Goal: Obtain resource: Obtain resource

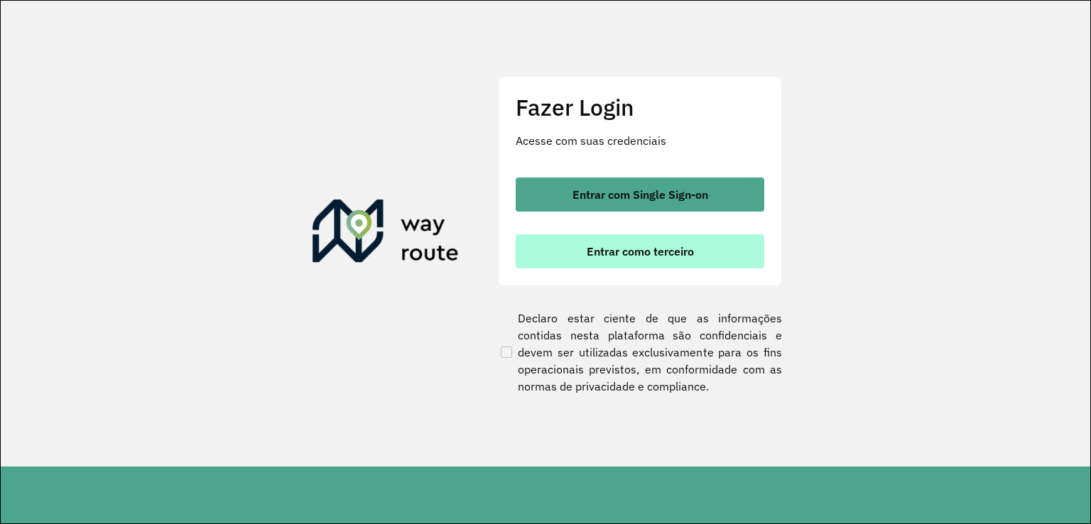
click at [658, 249] on span "Entrar como terceiro" at bounding box center [640, 251] width 107 height 11
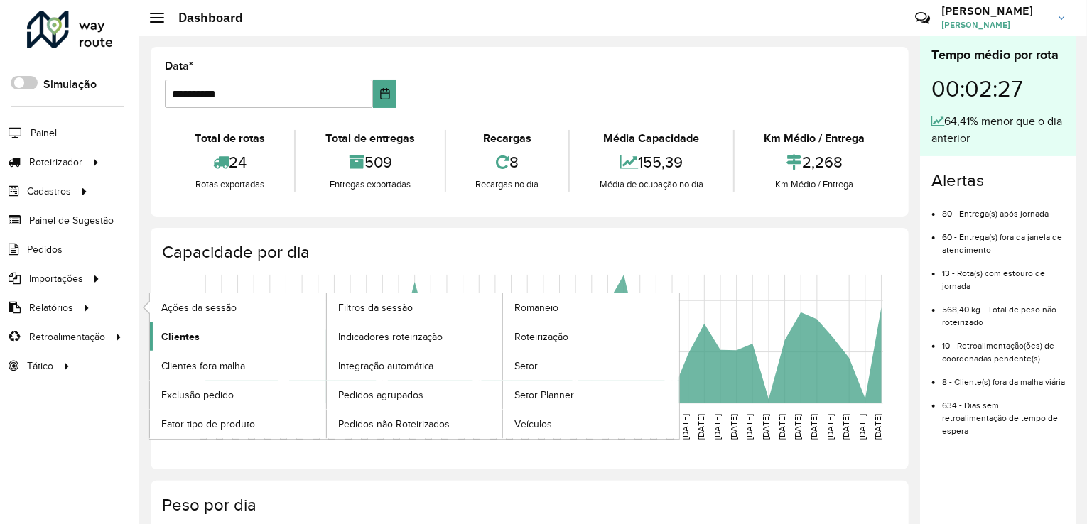
click at [196, 336] on span "Clientes" at bounding box center [180, 337] width 38 height 15
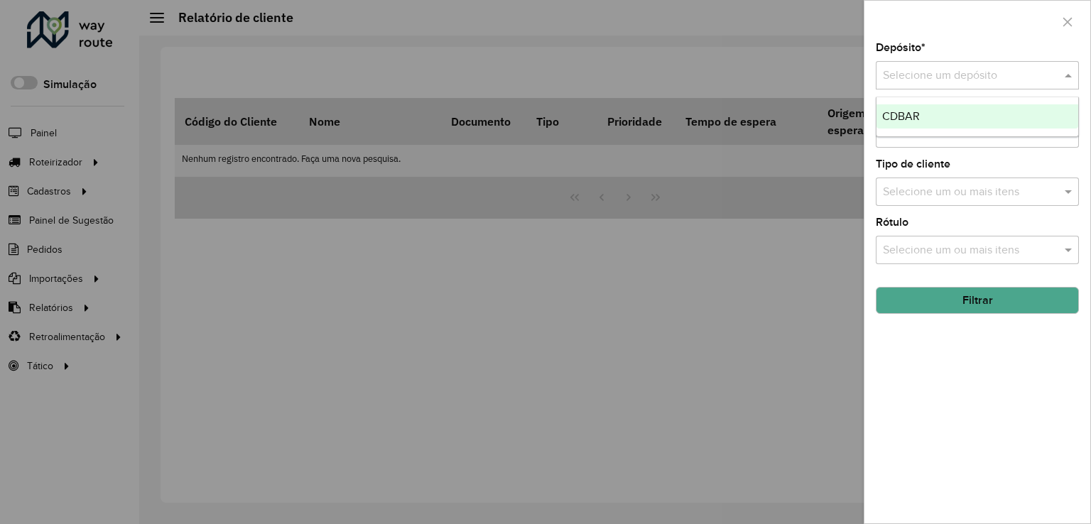
drag, startPoint x: 946, startPoint y: 78, endPoint x: 950, endPoint y: 97, distance: 18.8
click at [946, 79] on input "text" at bounding box center [963, 75] width 161 height 17
click at [952, 117] on div "CDBAR" at bounding box center [977, 116] width 202 height 24
click at [940, 303] on button "Filtrar" at bounding box center [977, 300] width 203 height 27
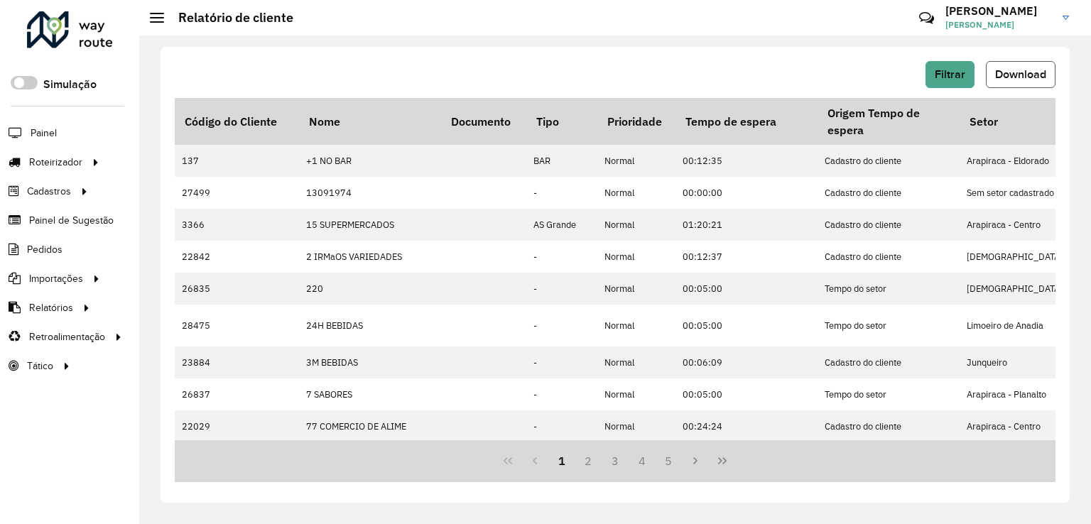
click at [1022, 86] on button "Download" at bounding box center [1021, 74] width 70 height 27
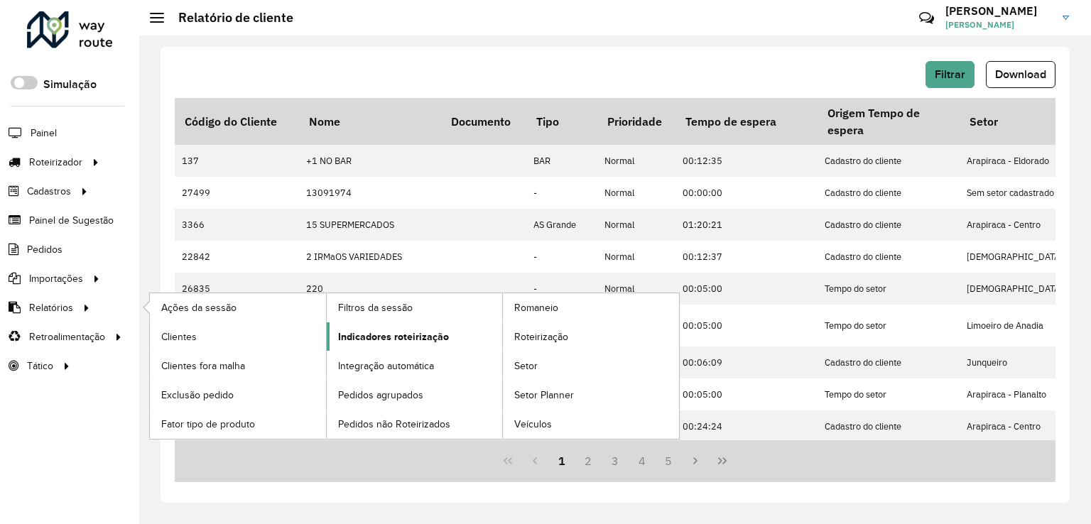
click at [384, 340] on span "Indicadores roteirização" at bounding box center [393, 337] width 111 height 15
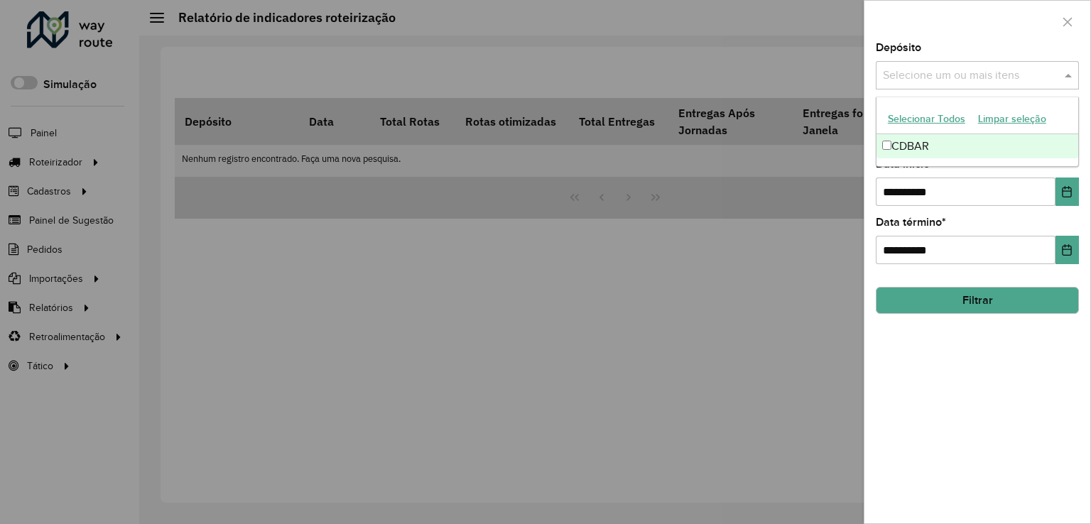
click at [936, 89] on div "Selecione um ou mais itens" at bounding box center [977, 75] width 203 height 28
click at [946, 143] on div "CDBAR" at bounding box center [977, 146] width 202 height 24
drag, startPoint x: 1004, startPoint y: 190, endPoint x: 745, endPoint y: 195, distance: 258.6
click at [745, 195] on body "Aguarde... Pop-up bloqueado! Seu navegador bloqueou automáticamente a abertura …" at bounding box center [545, 262] width 1091 height 524
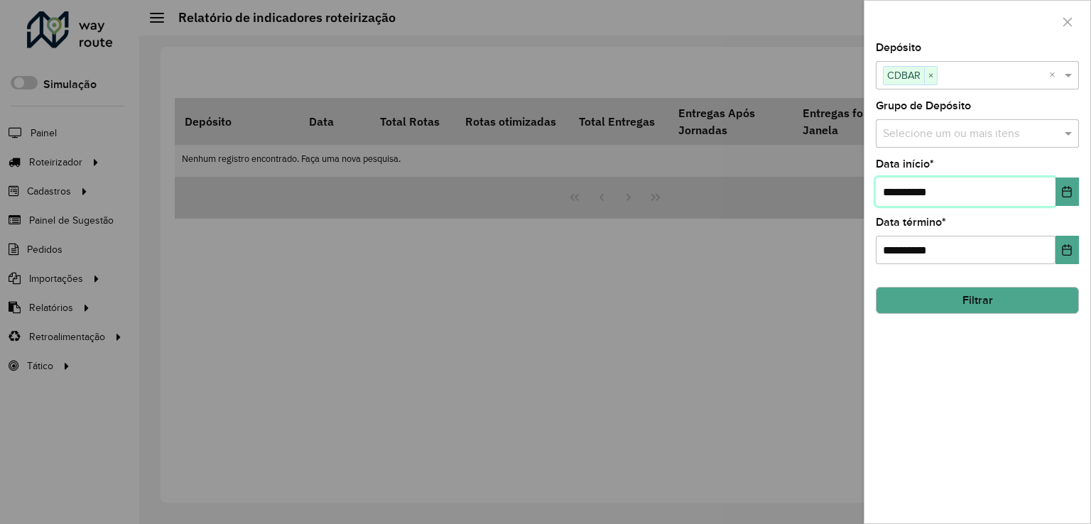
type input "**********"
click at [936, 317] on div "**********" at bounding box center [977, 283] width 226 height 481
click at [932, 305] on button "Filtrar" at bounding box center [977, 300] width 203 height 27
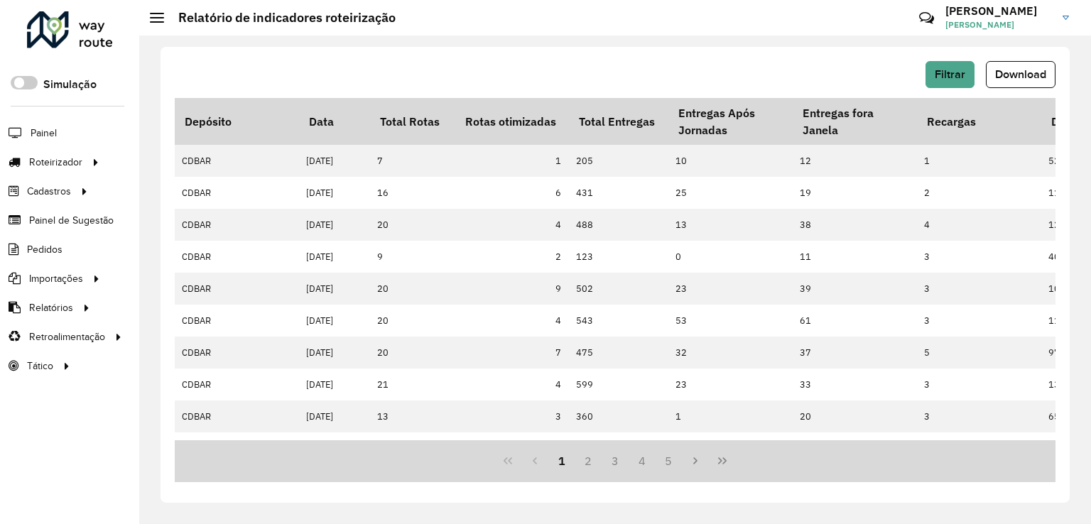
click at [1007, 85] on button "Download" at bounding box center [1021, 74] width 70 height 27
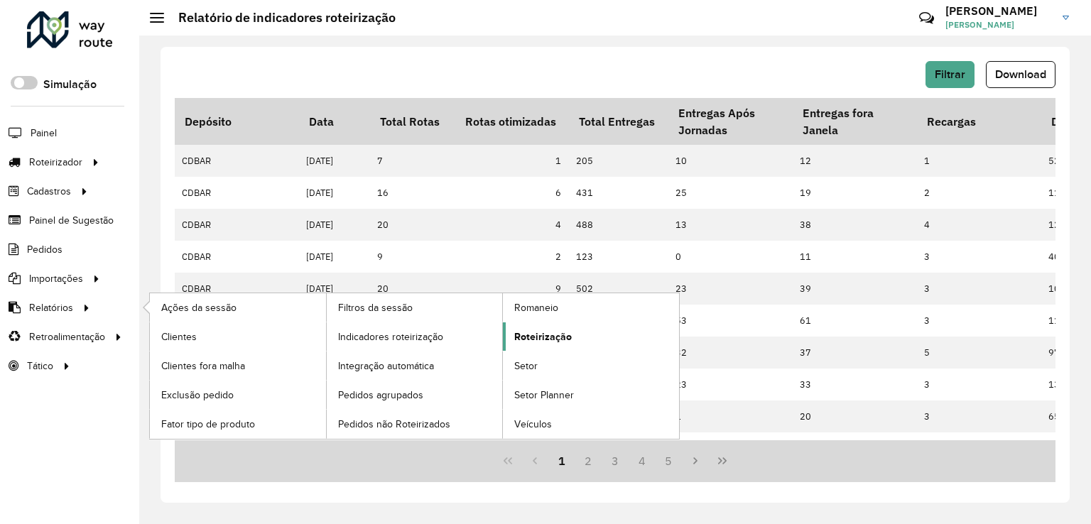
click at [571, 335] on link "Roteirização" at bounding box center [591, 336] width 176 height 28
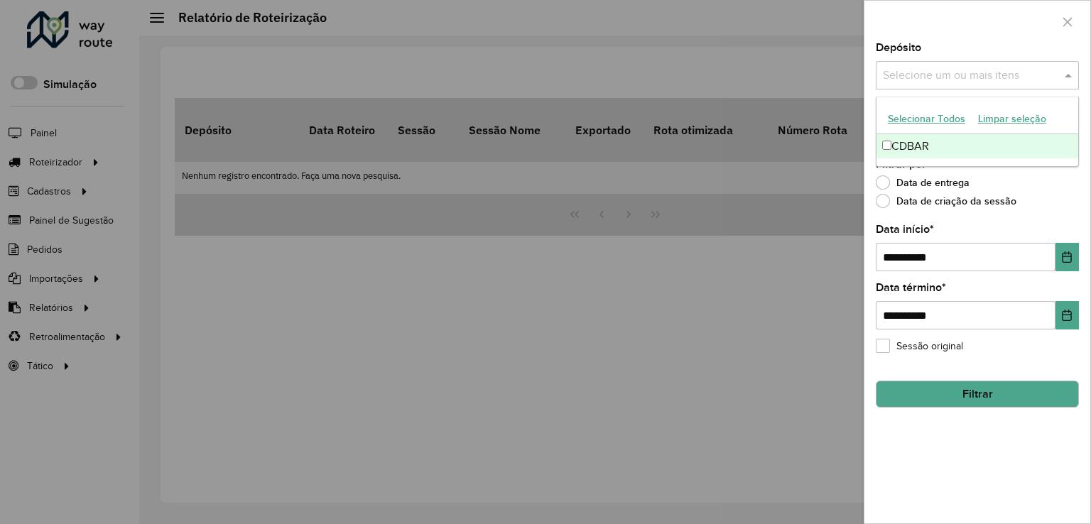
click at [923, 83] on input "text" at bounding box center [970, 75] width 182 height 17
click at [952, 139] on div "CDBAR" at bounding box center [977, 146] width 202 height 24
drag, startPoint x: 1034, startPoint y: 261, endPoint x: 628, endPoint y: 249, distance: 406.4
click at [628, 249] on body "Aguarde... Pop-up bloqueado! Seu navegador bloqueou automáticamente a abertura …" at bounding box center [545, 262] width 1091 height 524
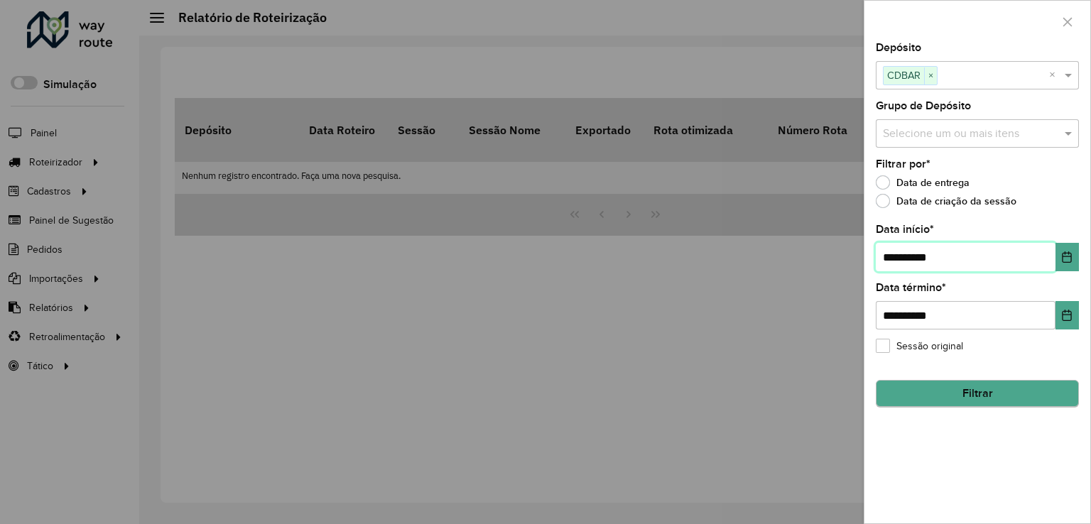
type input "**********"
click at [967, 393] on button "Filtrar" at bounding box center [977, 394] width 203 height 27
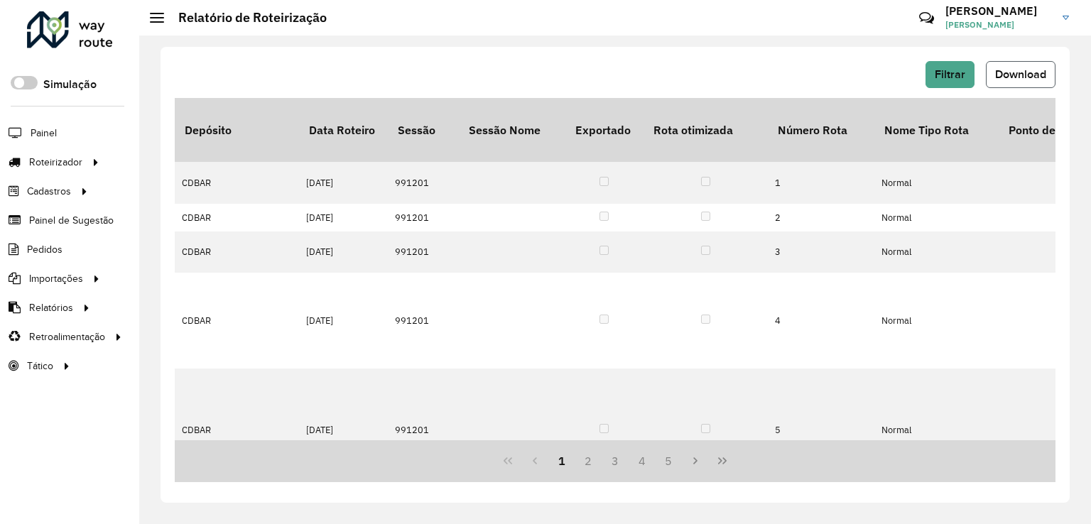
click at [1007, 82] on button "Download" at bounding box center [1021, 74] width 70 height 27
click at [35, 242] on span "Pedidos" at bounding box center [45, 249] width 37 height 15
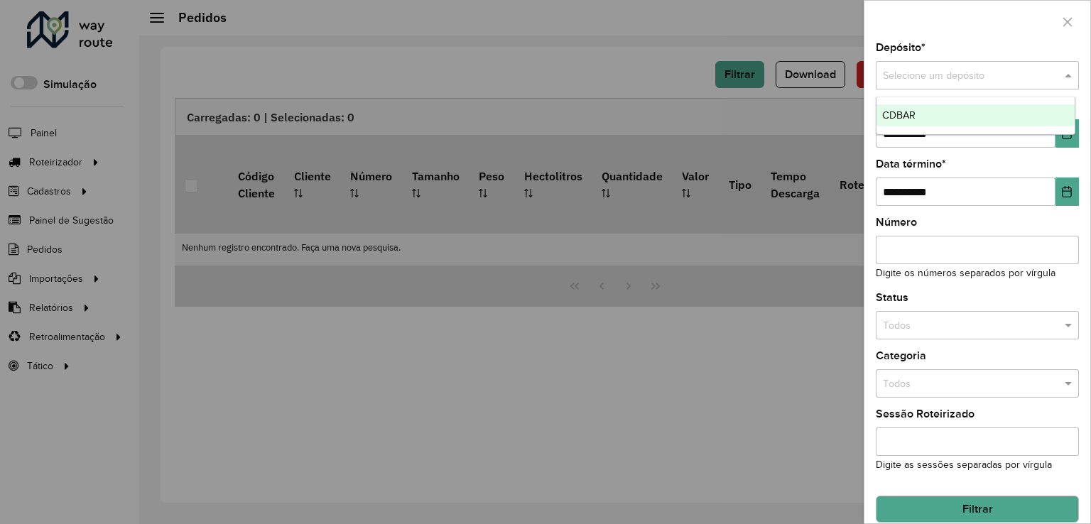
drag, startPoint x: 962, startPoint y: 77, endPoint x: 949, endPoint y: 112, distance: 37.1
click at [960, 80] on input "text" at bounding box center [963, 76] width 161 height 16
click at [950, 112] on div "CDBAR" at bounding box center [975, 115] width 198 height 23
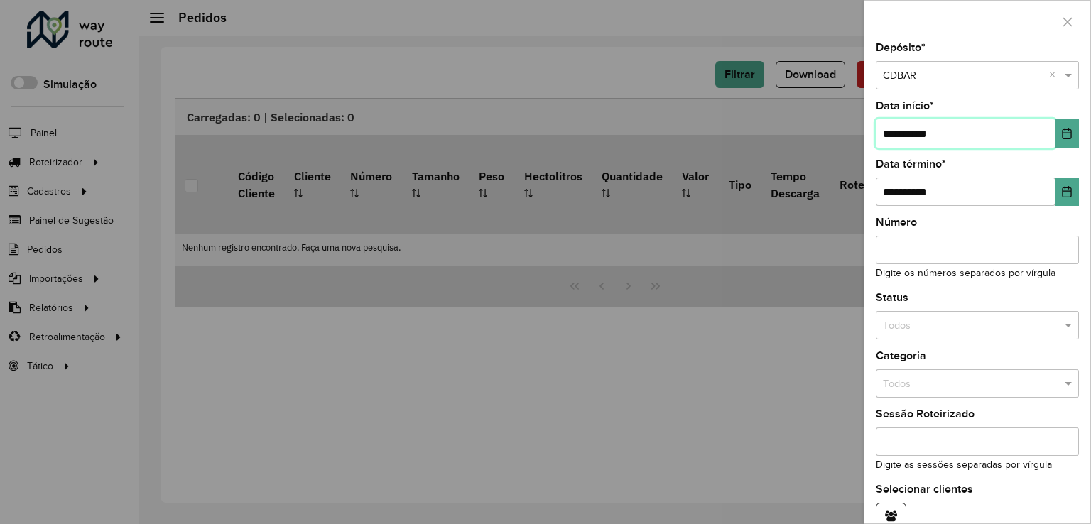
drag, startPoint x: 822, startPoint y: 129, endPoint x: 423, endPoint y: 150, distance: 399.7
click at [423, 150] on body "Aguarde... Pop-up bloqueado! Seu navegador bloqueou automáticamente a abertura …" at bounding box center [545, 262] width 1091 height 524
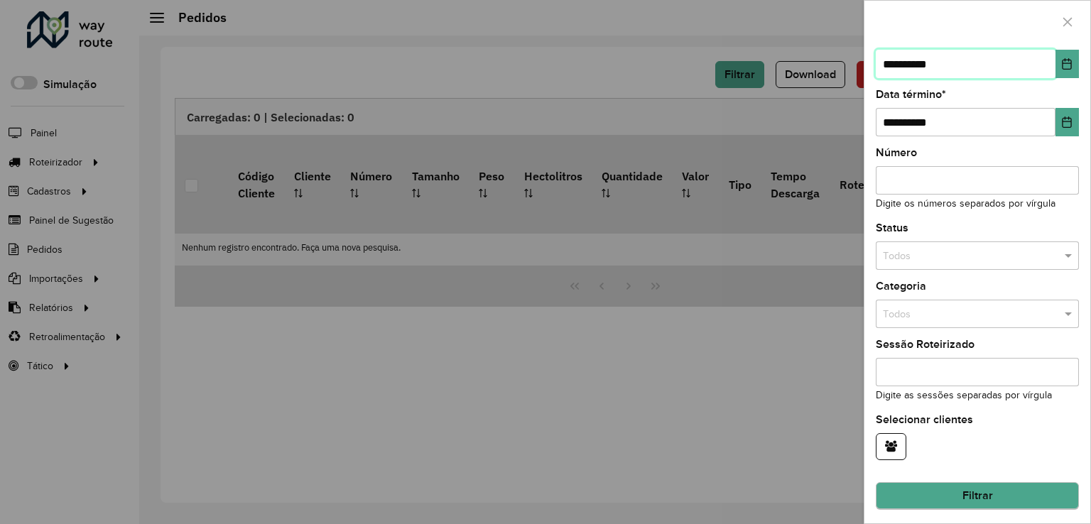
type input "**********"
click at [1048, 493] on button "Filtrar" at bounding box center [977, 496] width 203 height 27
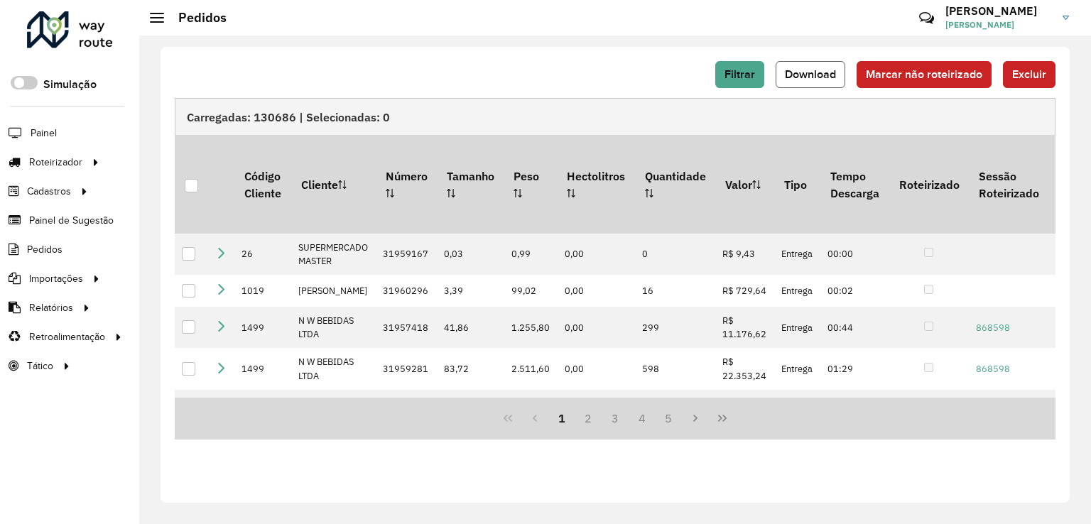
click at [806, 69] on span "Download" at bounding box center [810, 74] width 51 height 12
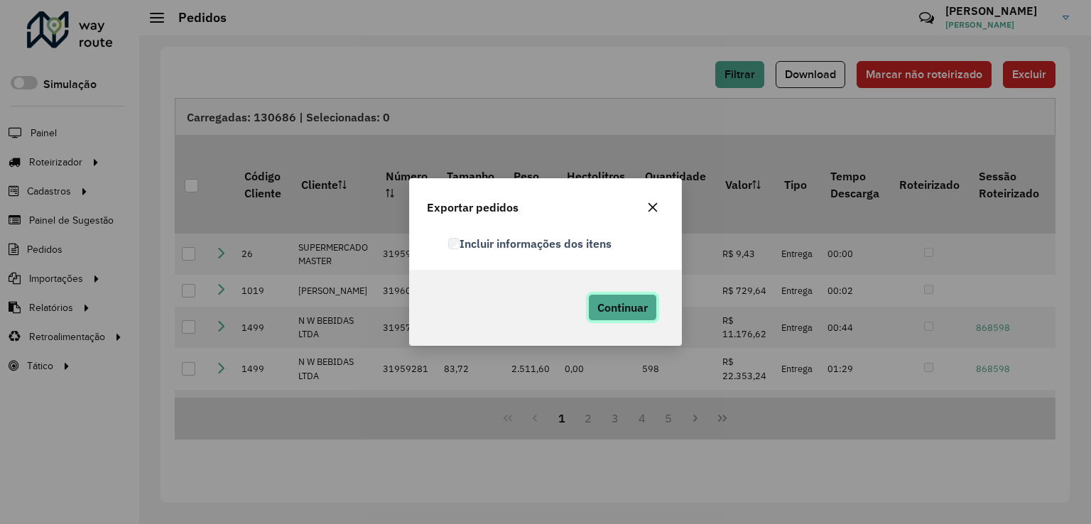
click at [632, 319] on button "Continuar" at bounding box center [622, 307] width 69 height 27
